Goal: Information Seeking & Learning: Find specific page/section

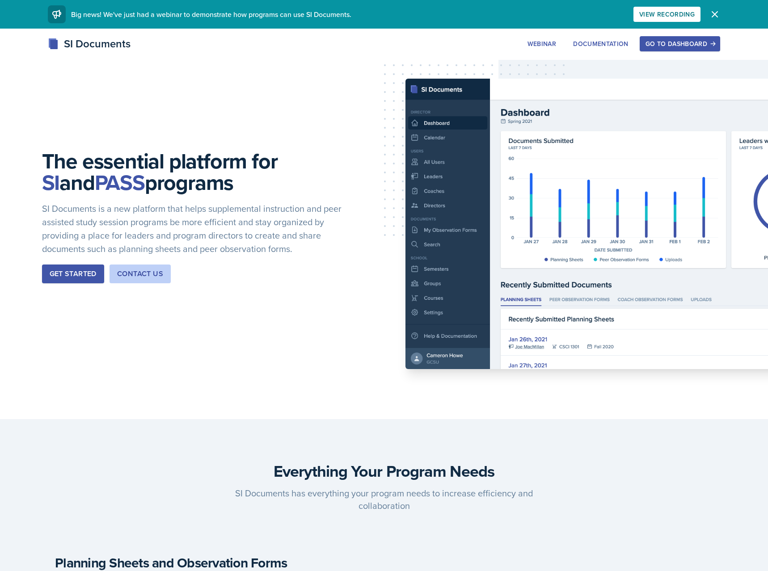
click at [674, 48] on button "Go to Dashboard" at bounding box center [680, 43] width 80 height 15
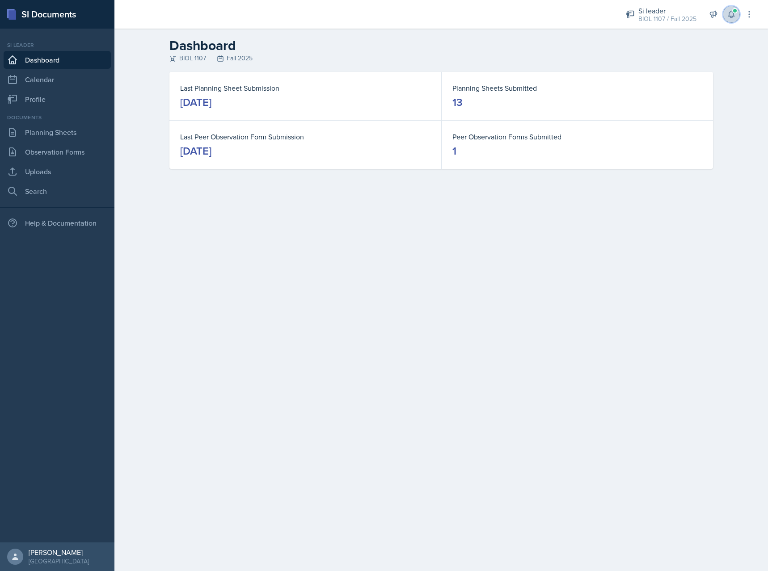
click at [728, 19] on button at bounding box center [731, 14] width 16 height 16
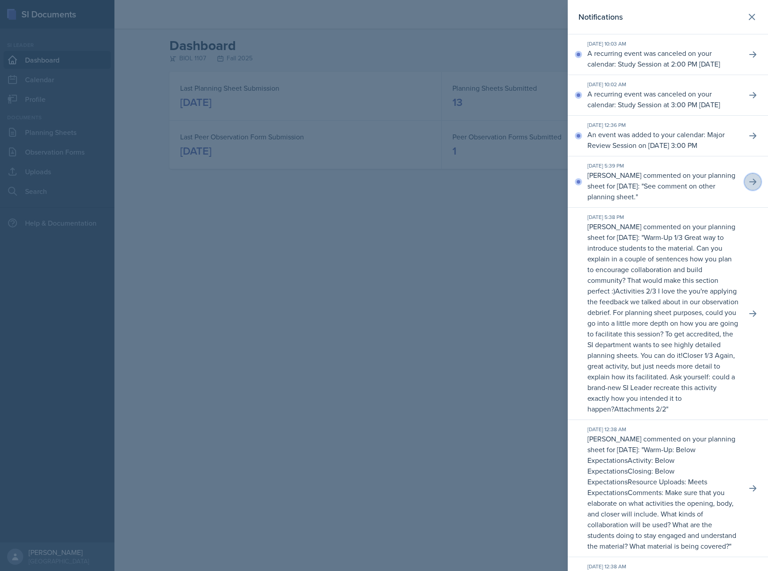
click at [747, 190] on button at bounding box center [753, 182] width 16 height 16
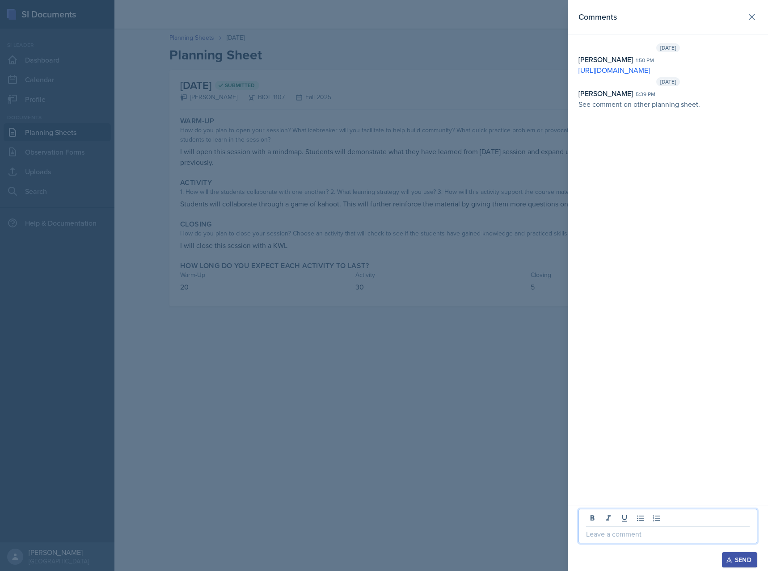
drag, startPoint x: 659, startPoint y: 535, endPoint x: 671, endPoint y: 507, distance: 30.8
click at [659, 534] on p at bounding box center [668, 534] width 164 height 11
click at [738, 557] on div "Send" at bounding box center [740, 560] width 24 height 7
click at [457, 355] on div at bounding box center [384, 285] width 768 height 571
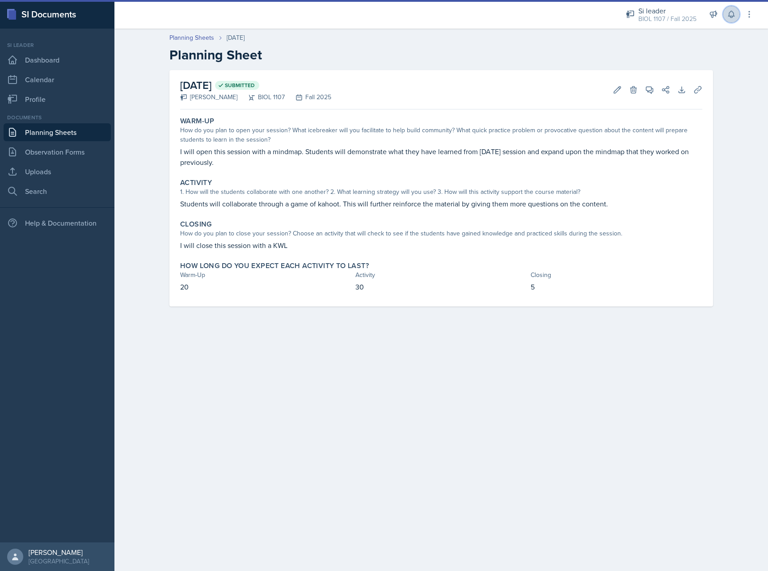
click at [731, 14] on icon at bounding box center [731, 14] width 9 height 9
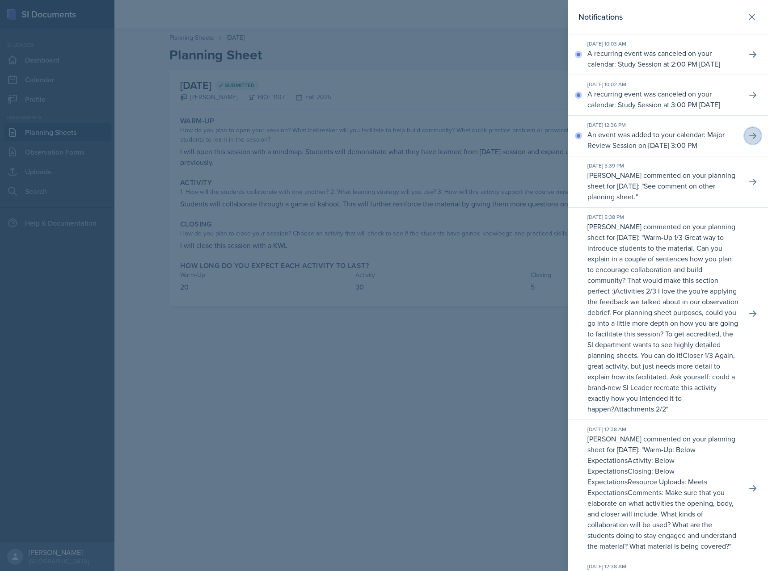
click at [756, 140] on icon at bounding box center [752, 135] width 9 height 9
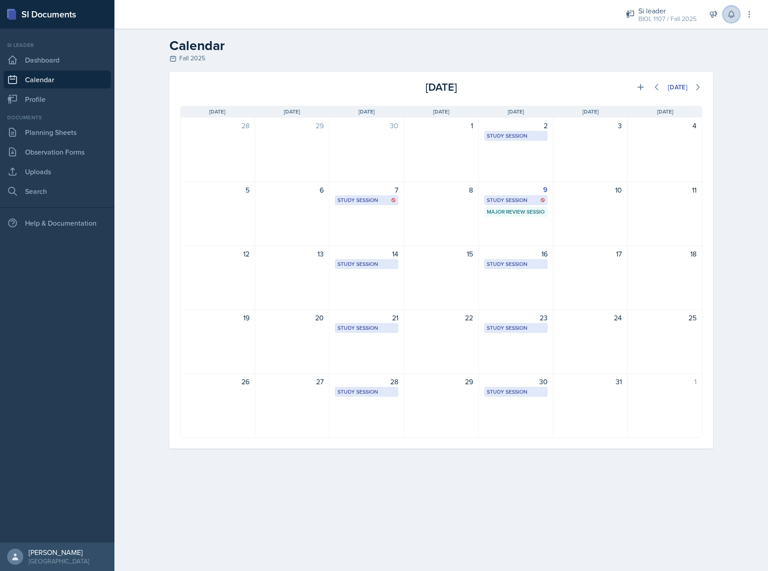
click at [733, 14] on icon at bounding box center [731, 14] width 9 height 9
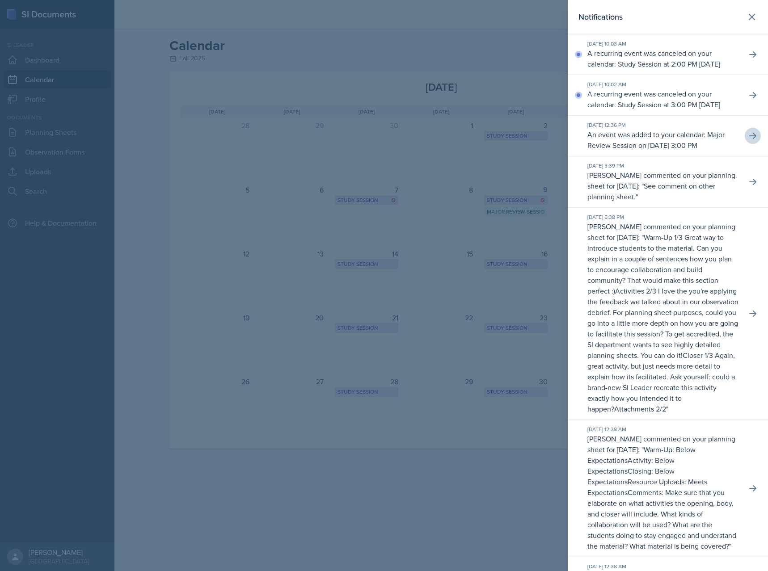
click at [512, 41] on div at bounding box center [384, 285] width 768 height 571
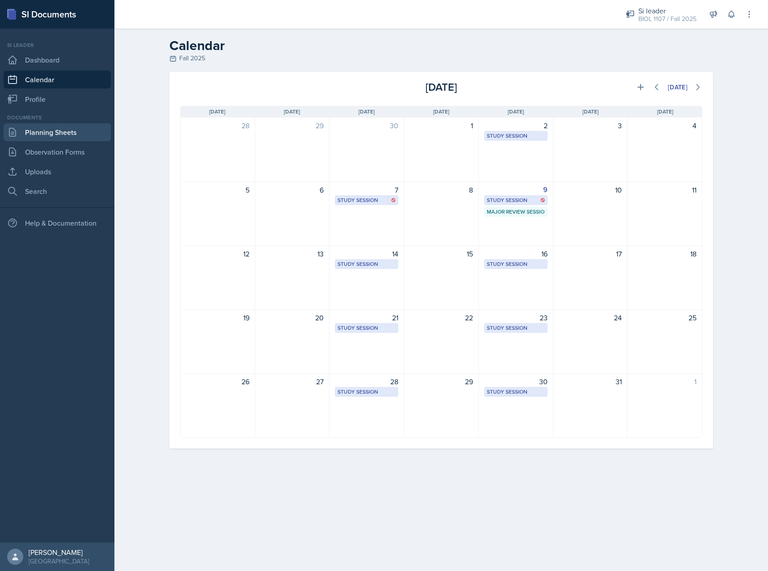
click at [57, 133] on link "Planning Sheets" at bounding box center [57, 132] width 107 height 18
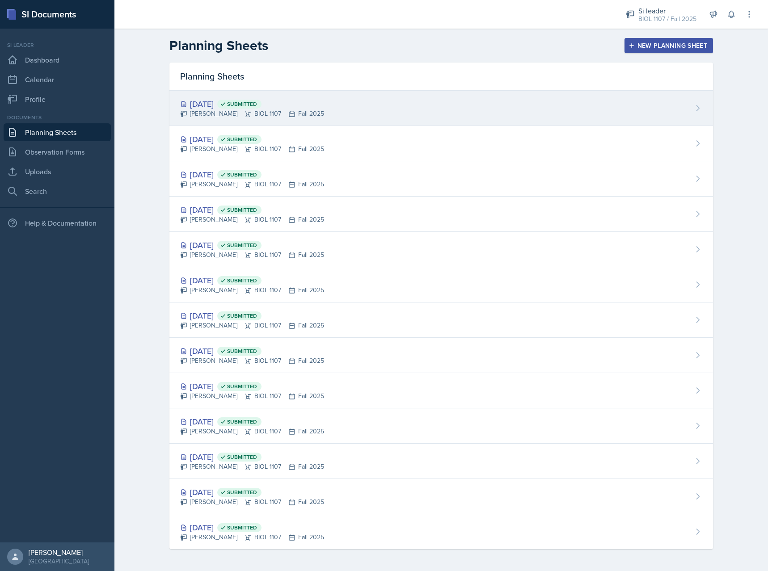
click at [320, 114] on div "[PERSON_NAME] BIOL 1107 Fall 2025" at bounding box center [252, 113] width 144 height 9
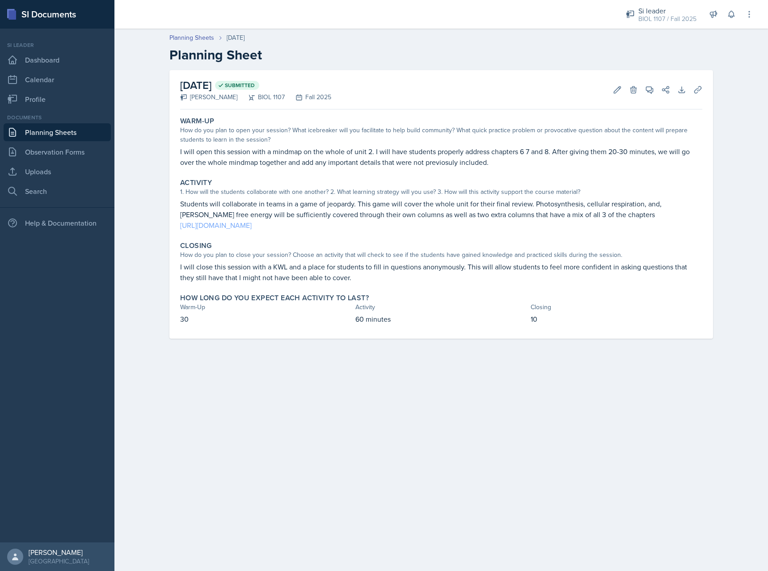
click at [252, 226] on link "[URL][DOMAIN_NAME]" at bounding box center [216, 225] width 72 height 10
click at [36, 79] on link "Calendar" at bounding box center [57, 80] width 107 height 18
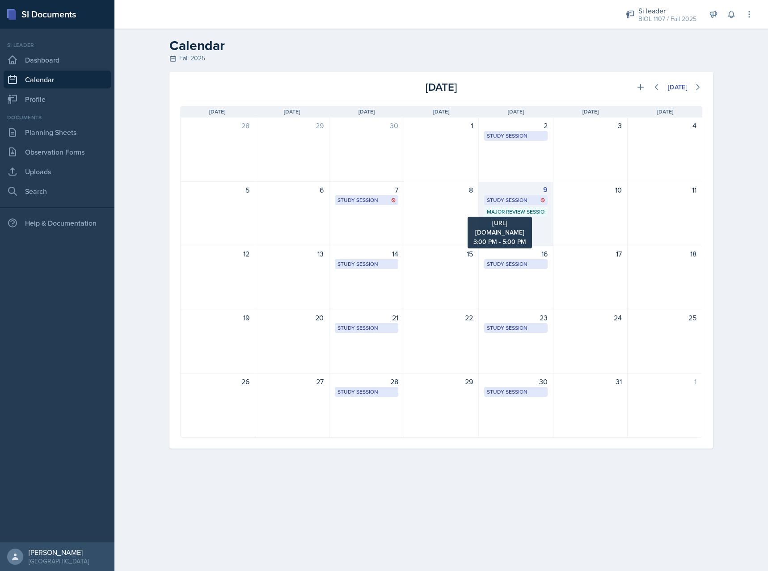
click at [502, 215] on div "Major Review Session" at bounding box center [516, 212] width 58 height 8
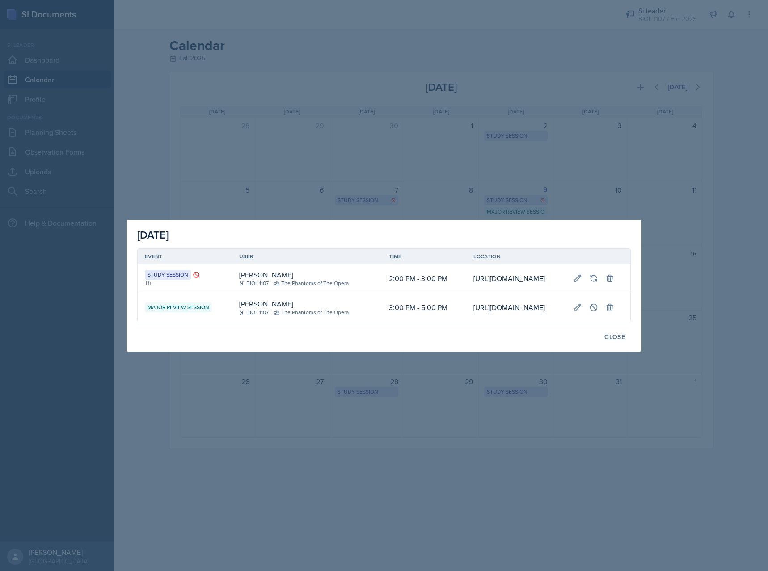
click at [502, 322] on td "[URL][DOMAIN_NAME]" at bounding box center [516, 307] width 100 height 29
click at [608, 443] on div at bounding box center [384, 285] width 768 height 571
